Goal: Task Accomplishment & Management: Use online tool/utility

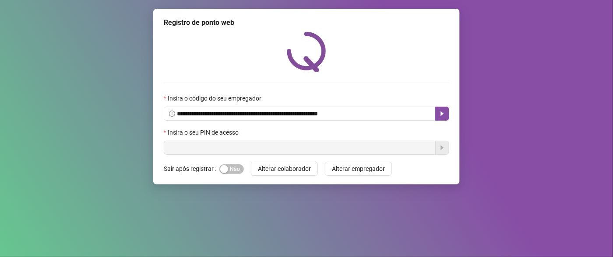
click at [313, 144] on input "text" at bounding box center [300, 148] width 272 height 14
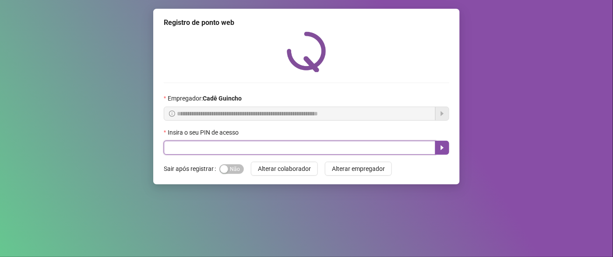
click at [316, 148] on input "text" at bounding box center [300, 148] width 272 height 14
type input "*****"
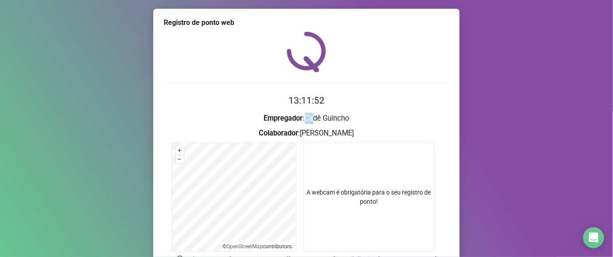
drag, startPoint x: 304, startPoint y: 118, endPoint x: 368, endPoint y: 110, distance: 64.4
click at [349, 115] on h3 "Empregador : [PERSON_NAME]" at bounding box center [306, 118] width 285 height 11
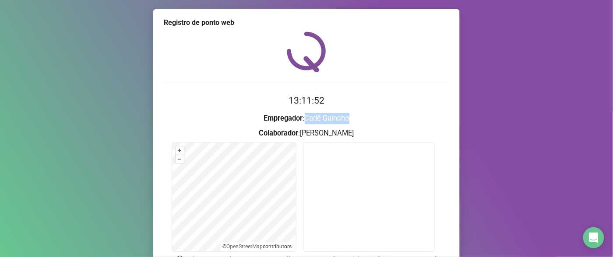
click at [368, 110] on form "13:11:52 Empregador : [PERSON_NAME] : [PERSON_NAME] + – ⇧ › © OpenStreetMap con…" at bounding box center [306, 198] width 285 height 209
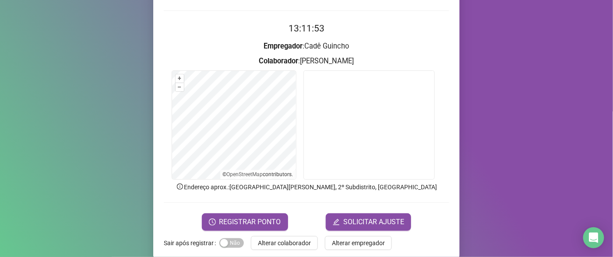
scroll to position [73, 0]
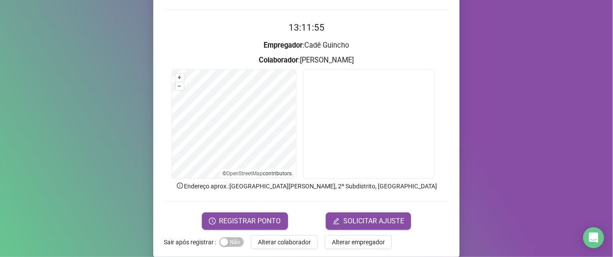
click at [270, 49] on strong "Empregador" at bounding box center [283, 45] width 39 height 8
click at [391, 41] on h3 "Empregador : Cadê Guincho" at bounding box center [306, 45] width 285 height 11
click at [268, 44] on strong "Empregador" at bounding box center [283, 45] width 39 height 8
drag, startPoint x: 285, startPoint y: 47, endPoint x: 385, endPoint y: 51, distance: 99.9
click at [364, 51] on h3 "Empregador : Cadê Guincho" at bounding box center [306, 45] width 285 height 11
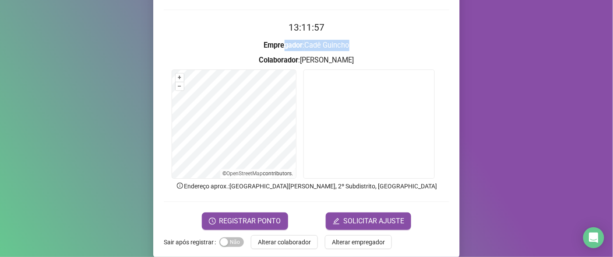
click at [385, 51] on h3 "Empregador : Cadê Guincho" at bounding box center [306, 45] width 285 height 11
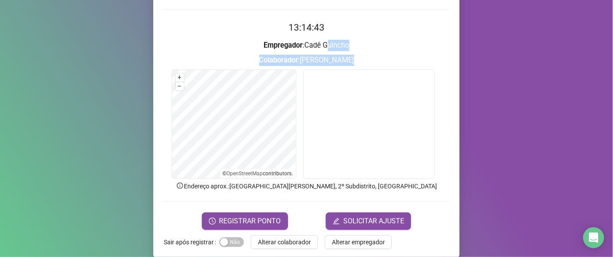
drag, startPoint x: 355, startPoint y: 68, endPoint x: 425, endPoint y: 67, distance: 70.1
click at [371, 78] on form "13:14:43 Empregador : Cadê Guincho Colaborador : GABRIEL FERNANDES DE PAULA + –…" at bounding box center [306, 125] width 285 height 209
click at [358, 52] on form "13:14:43 Empregador : Cadê Guincho Colaborador : GABRIEL FERNANDES DE PAULA + –…" at bounding box center [306, 125] width 285 height 209
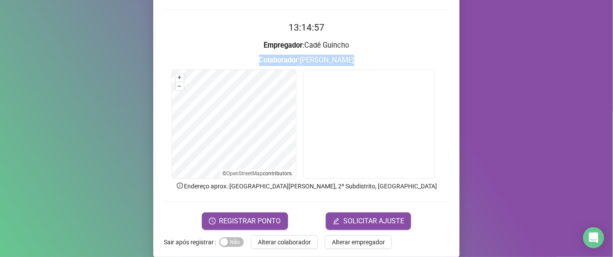
click at [312, 55] on h3 "Colaborador : GABRIEL FERNANDES DE PAULA" at bounding box center [306, 60] width 285 height 11
click at [306, 50] on h3 "Empregador : Cadê Guincho" at bounding box center [306, 45] width 285 height 11
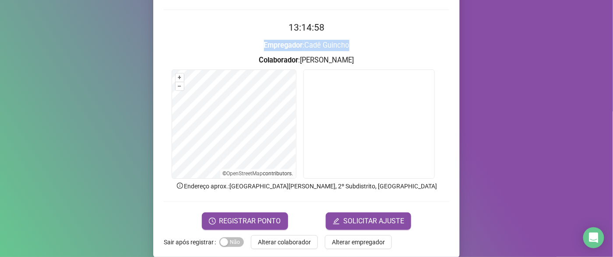
click at [306, 50] on h3 "Empregador : Cadê Guincho" at bounding box center [306, 45] width 285 height 11
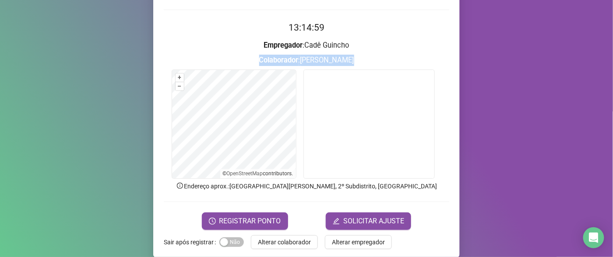
click at [306, 51] on form "13:14:59 Empregador : Cadê Guincho Colaborador : GABRIEL FERNANDES DE PAULA + –…" at bounding box center [306, 125] width 285 height 209
click at [294, 34] on h2 "13:15:00" at bounding box center [306, 28] width 285 height 14
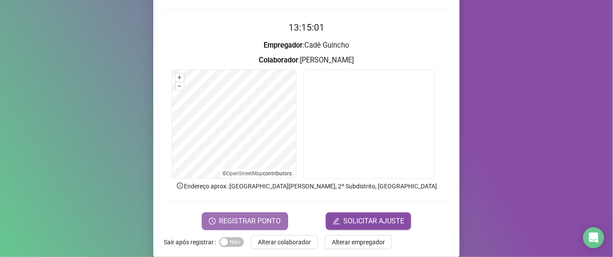
click at [272, 220] on span "REGISTRAR PONTO" at bounding box center [250, 221] width 62 height 11
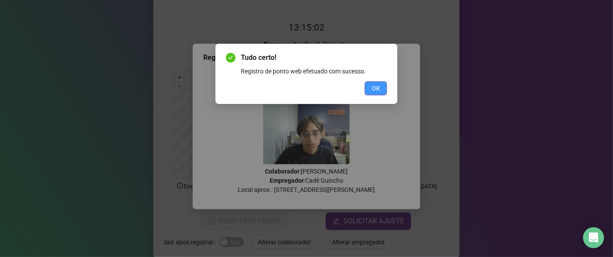
click at [374, 93] on button "OK" at bounding box center [376, 88] width 22 height 14
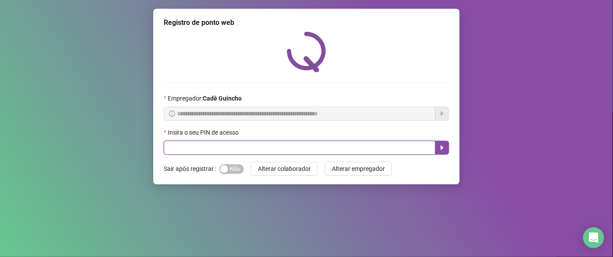
click at [337, 146] on input "text" at bounding box center [300, 148] width 272 height 14
type input "*****"
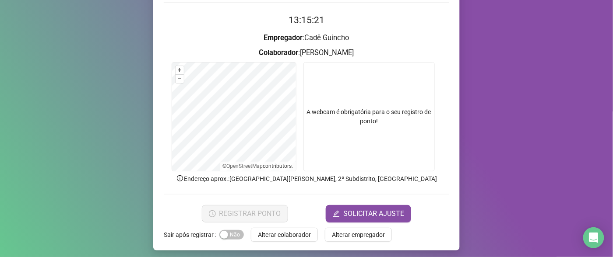
scroll to position [84, 0]
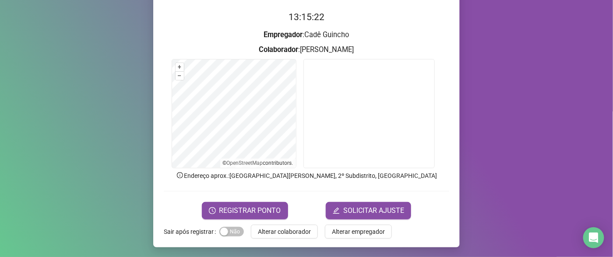
click at [98, 57] on div "Registro de ponto web 13:15:22 Empregador : [PERSON_NAME] : [PERSON_NAME] + – ⇧…" at bounding box center [306, 128] width 613 height 257
